Goal: Check status: Check status

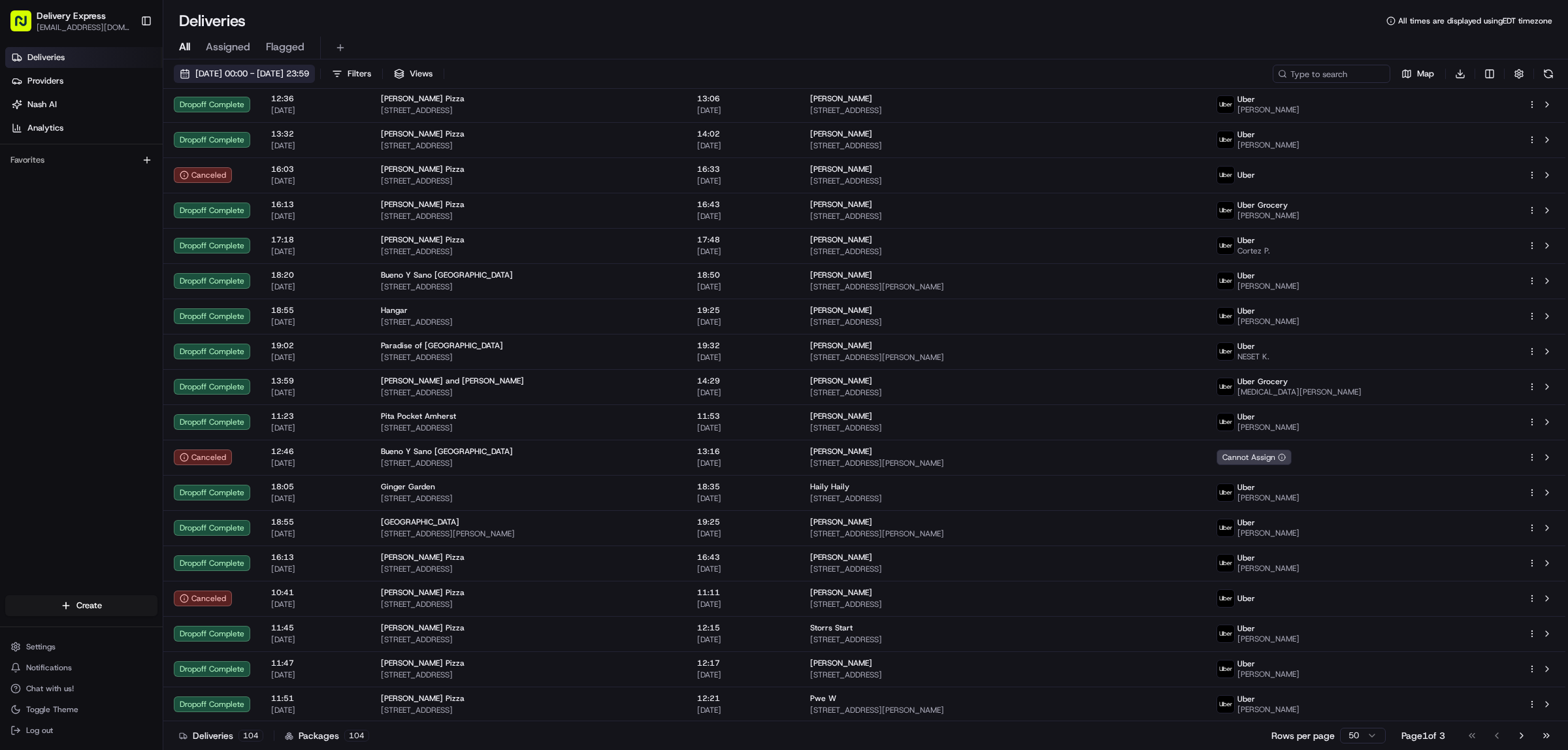
click at [181, 73] on button "[DATE] 00:00 - [DATE] 23:59" at bounding box center [244, 74] width 141 height 18
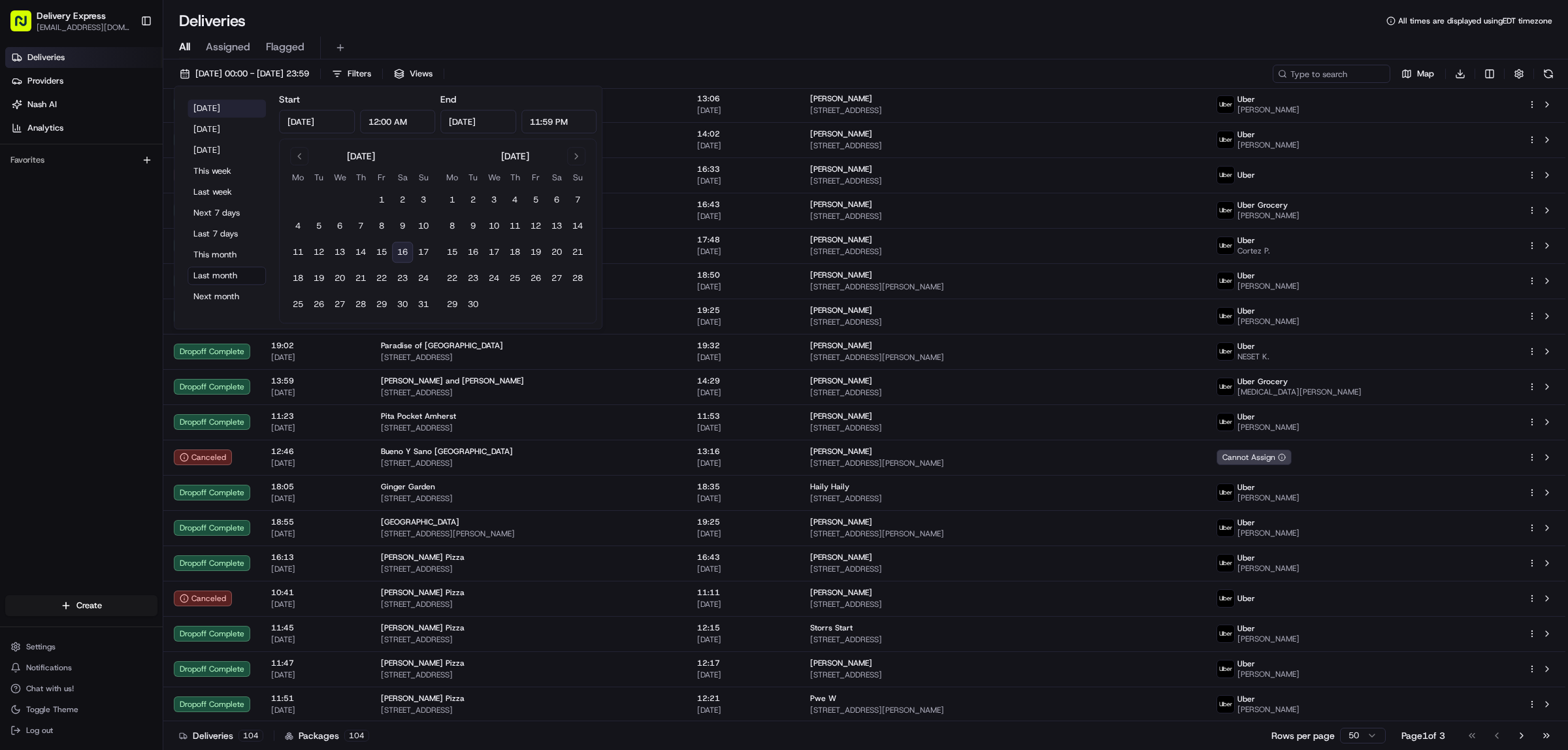
click at [193, 103] on button "[DATE]" at bounding box center [227, 109] width 78 height 18
type input "[DATE]"
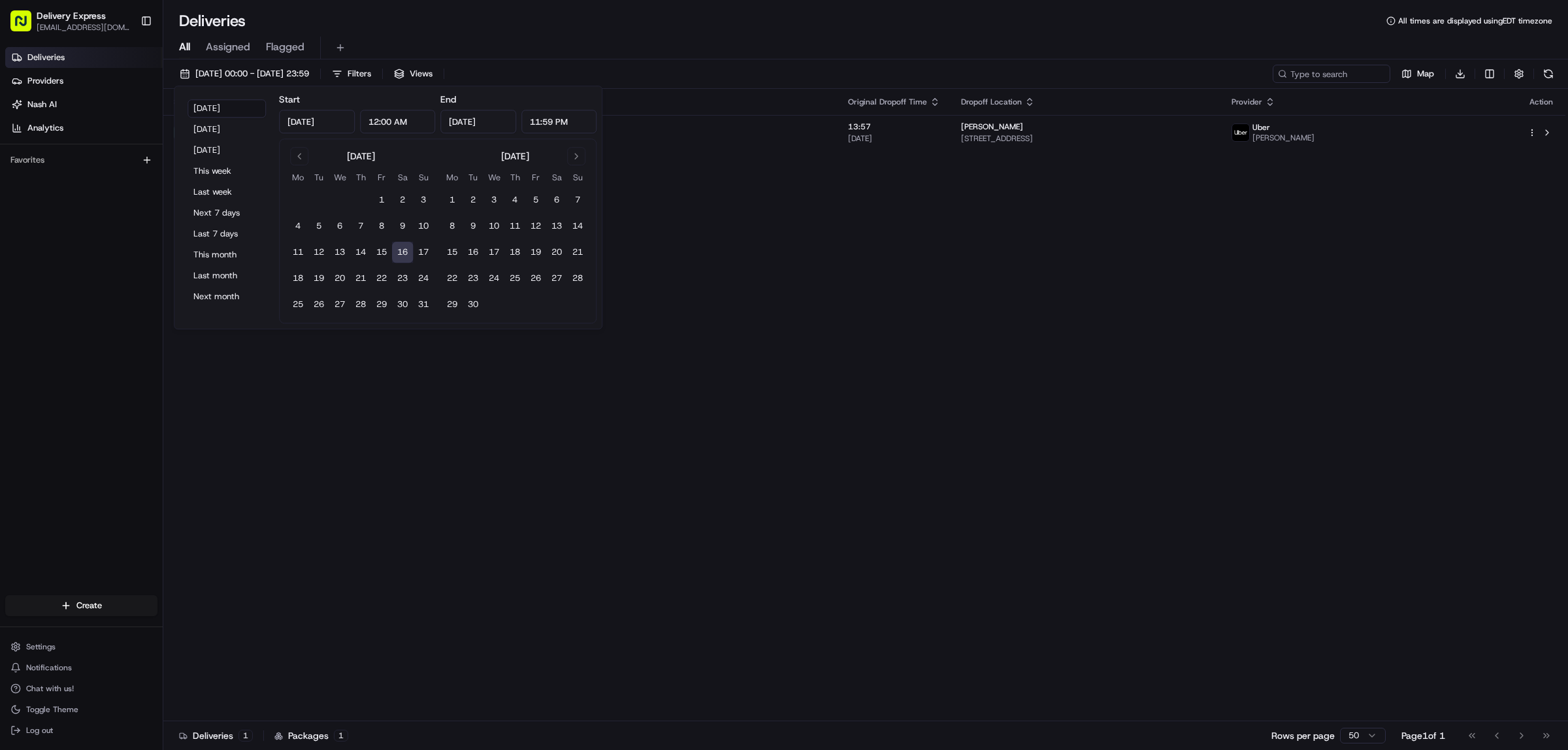
click at [703, 33] on div "All Assigned Flagged" at bounding box center [865, 46] width 1404 height 28
